Goal: Information Seeking & Learning: Learn about a topic

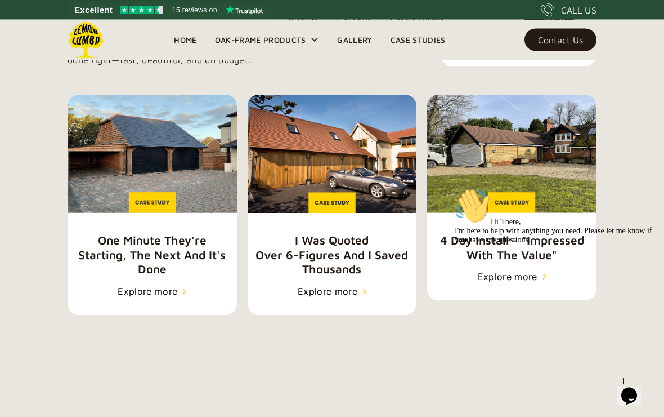
scroll to position [1760, 0]
click at [129, 159] on img at bounding box center [152, 154] width 169 height 118
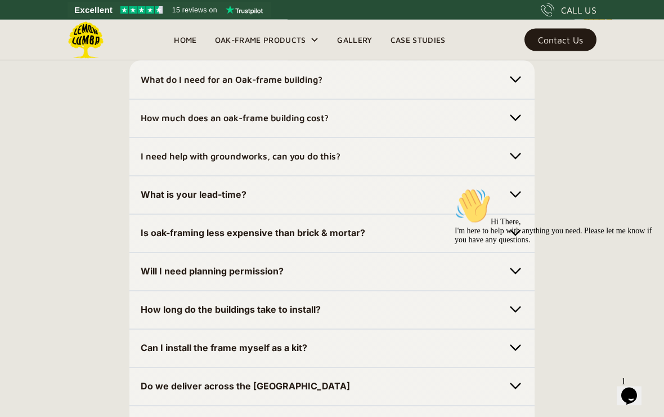
scroll to position [3362, 0]
click at [522, 229] on div "Hi There, I'm here to help with anything you need. Please let me know if you ha…" at bounding box center [556, 215] width 203 height 56
click at [524, 228] on div "Hi There, I'm here to help with anything you need. Please let me know if you ha…" at bounding box center [556, 215] width 203 height 56
click at [455, 187] on icon "Chat attention grabber" at bounding box center [455, 187] width 0 height 0
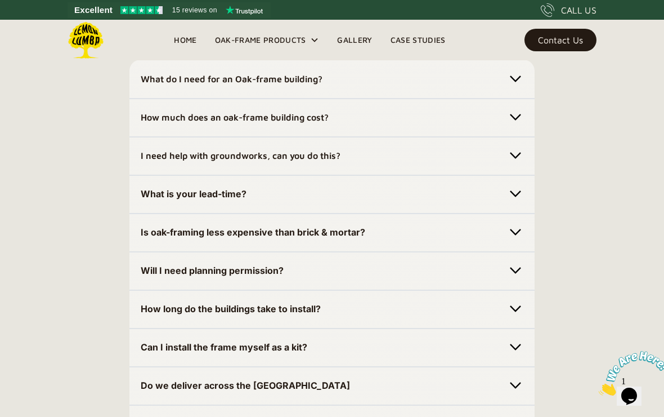
click at [521, 240] on img at bounding box center [516, 232] width 16 height 16
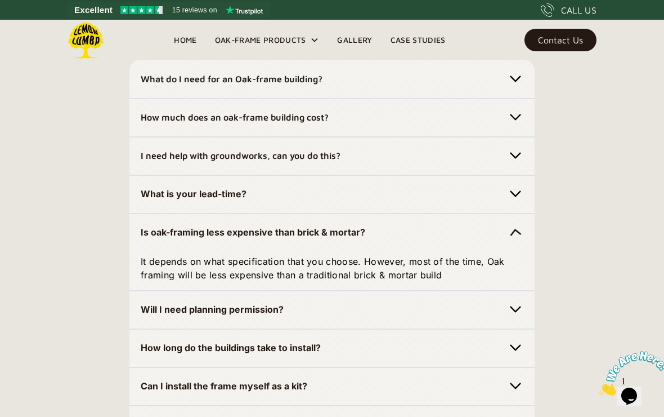
click at [504, 241] on div "Is oak-framing less expensive than brick & mortar?" at bounding box center [332, 232] width 383 height 18
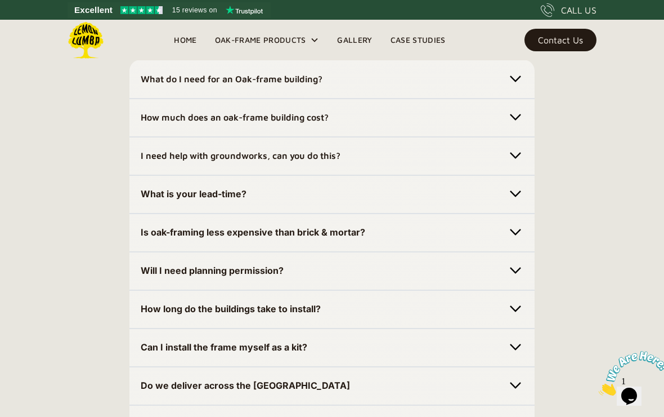
click at [278, 252] on div "Is oak-framing less expensive than brick & mortar? It depends on what specifica…" at bounding box center [331, 232] width 405 height 39
click at [282, 238] on strong "Is oak-framing less expensive than brick & mortar?" at bounding box center [253, 231] width 225 height 11
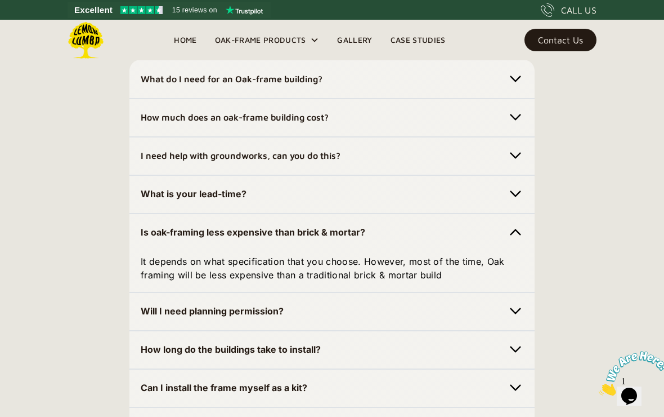
click at [323, 238] on strong "Is oak-framing less expensive than brick & mortar?" at bounding box center [253, 231] width 225 height 11
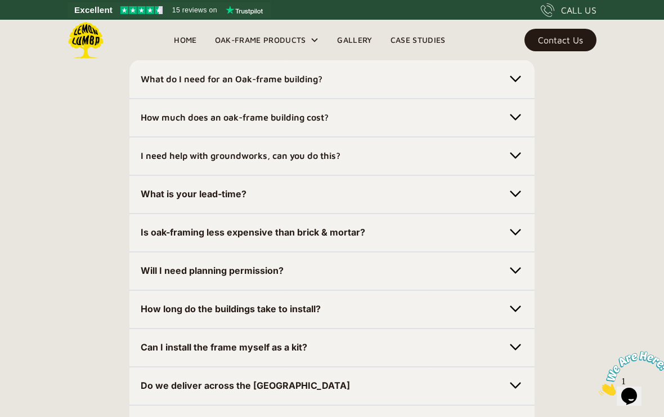
click at [329, 238] on strong "Is oak-framing less expensive than brick & mortar?" at bounding box center [253, 231] width 225 height 11
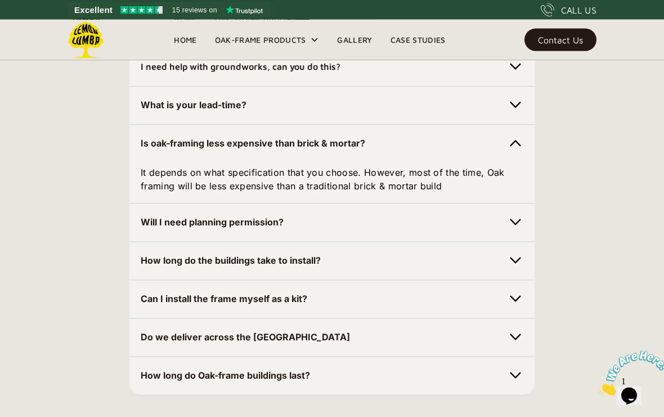
scroll to position [3451, 0]
click at [522, 230] on img at bounding box center [516, 222] width 16 height 16
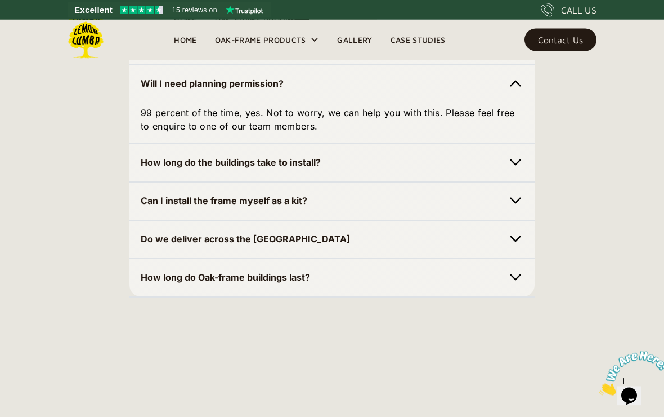
scroll to position [3591, 0]
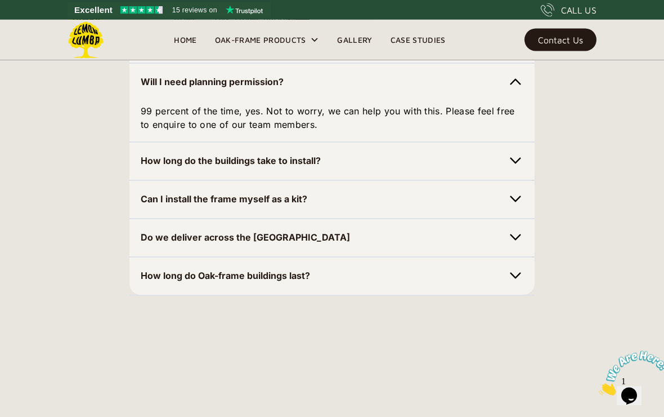
click at [513, 207] on img at bounding box center [516, 199] width 16 height 16
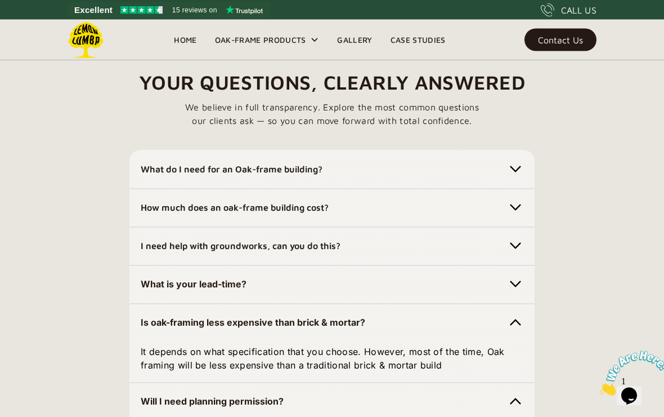
scroll to position [3255, 0]
